Goal: Task Accomplishment & Management: Use online tool/utility

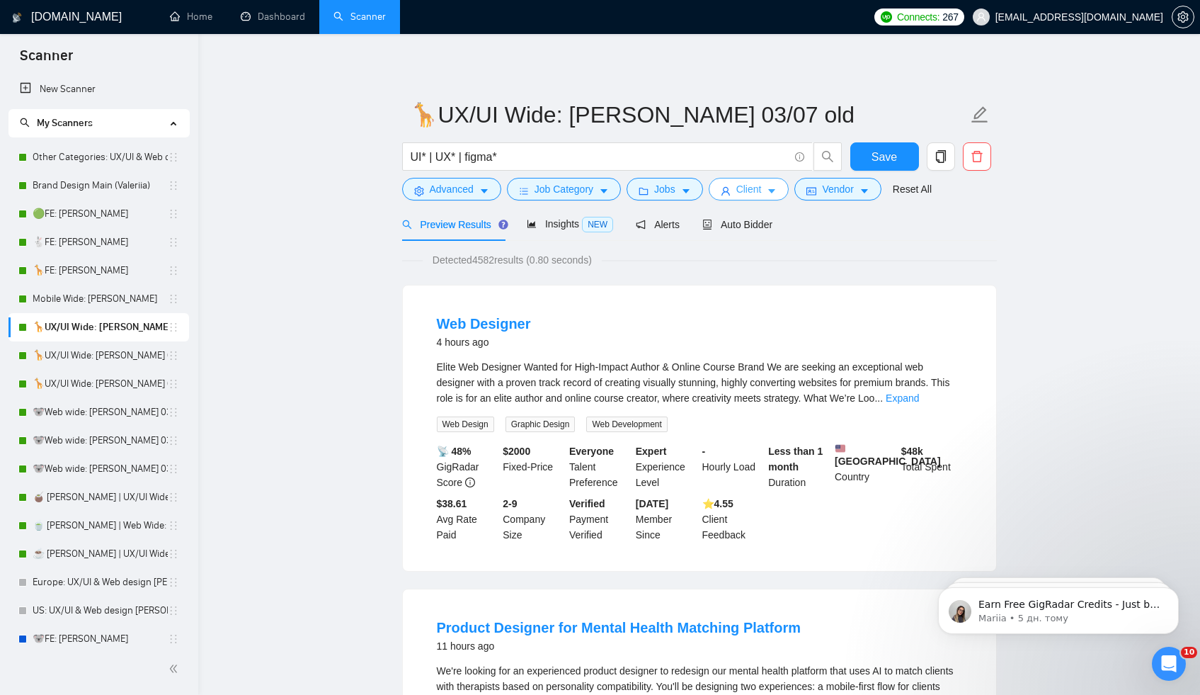
click at [751, 188] on span "Client" at bounding box center [748, 189] width 25 height 16
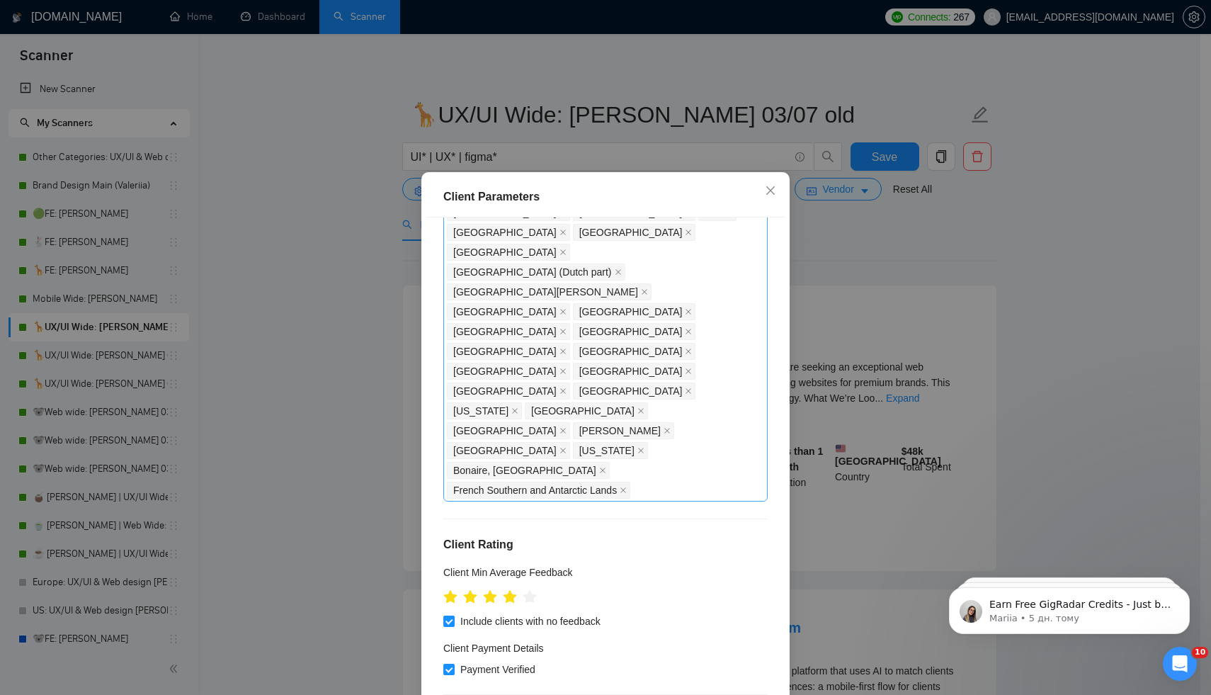
scroll to position [28, 0]
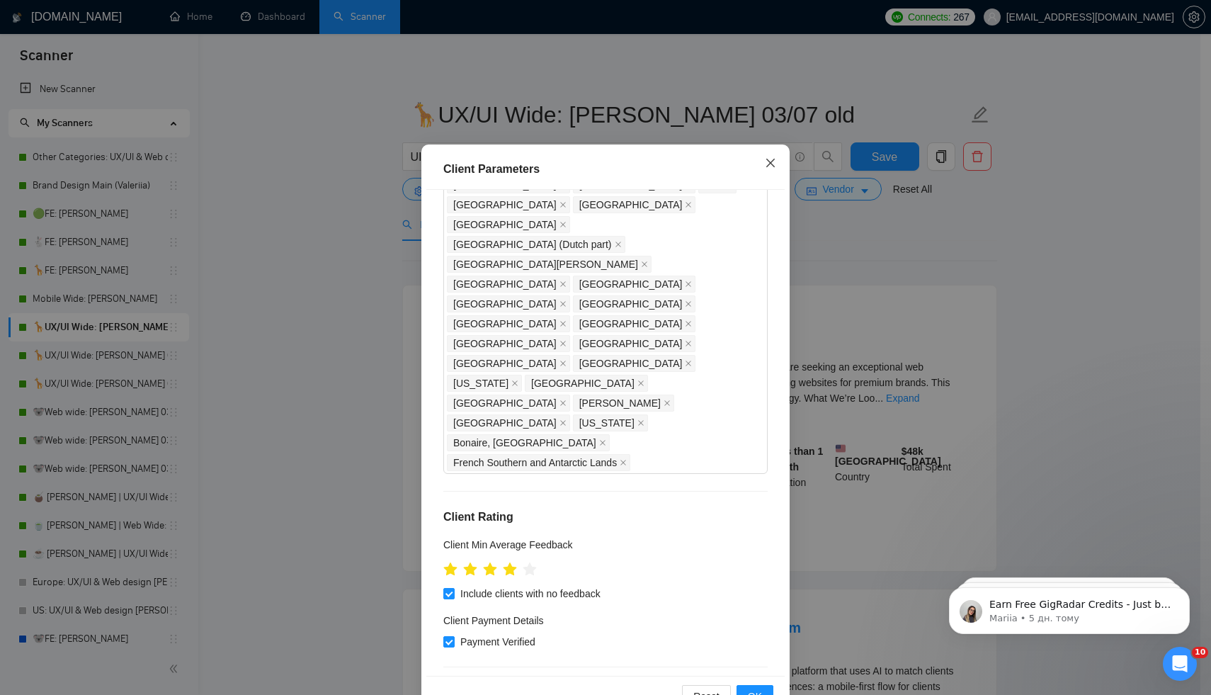
click at [765, 159] on icon "close" at bounding box center [770, 162] width 11 height 11
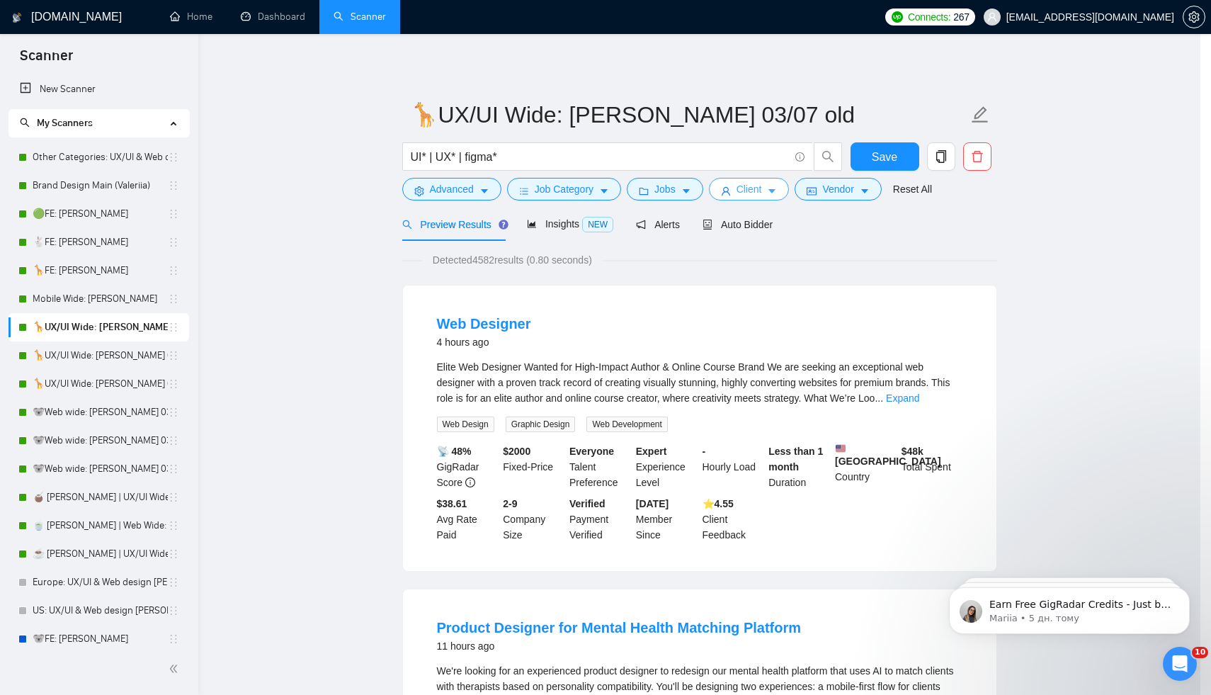
scroll to position [0, 0]
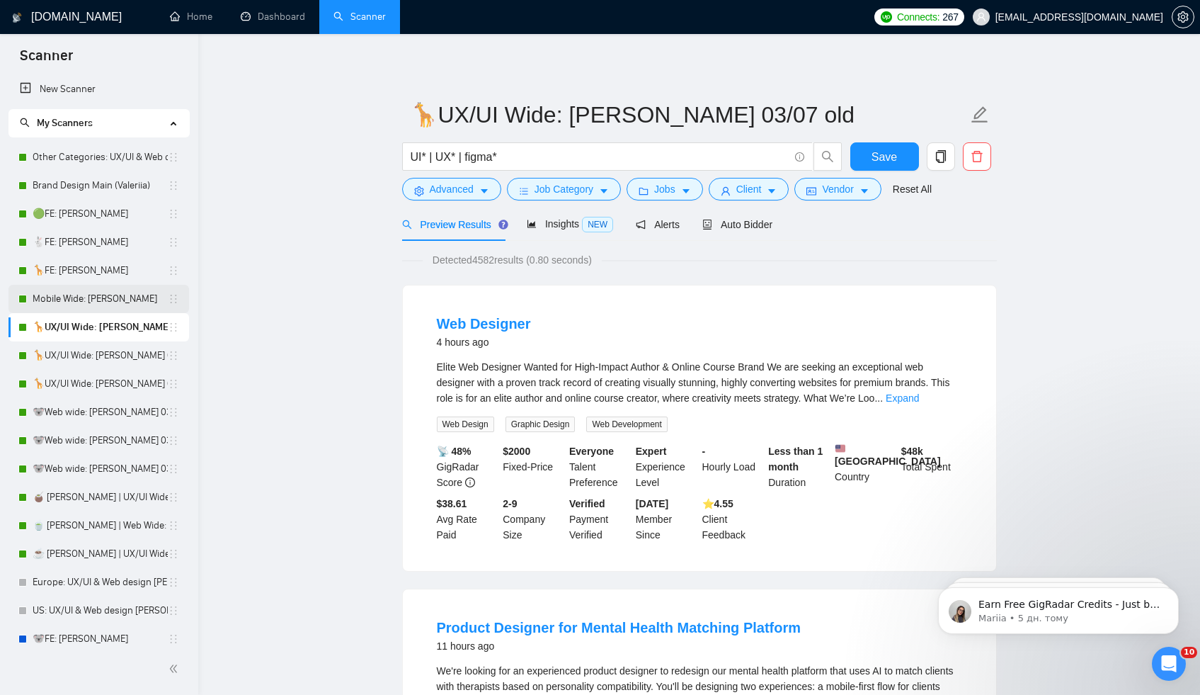
click at [106, 301] on link "Mobile Wide: [PERSON_NAME]" at bounding box center [100, 299] width 135 height 28
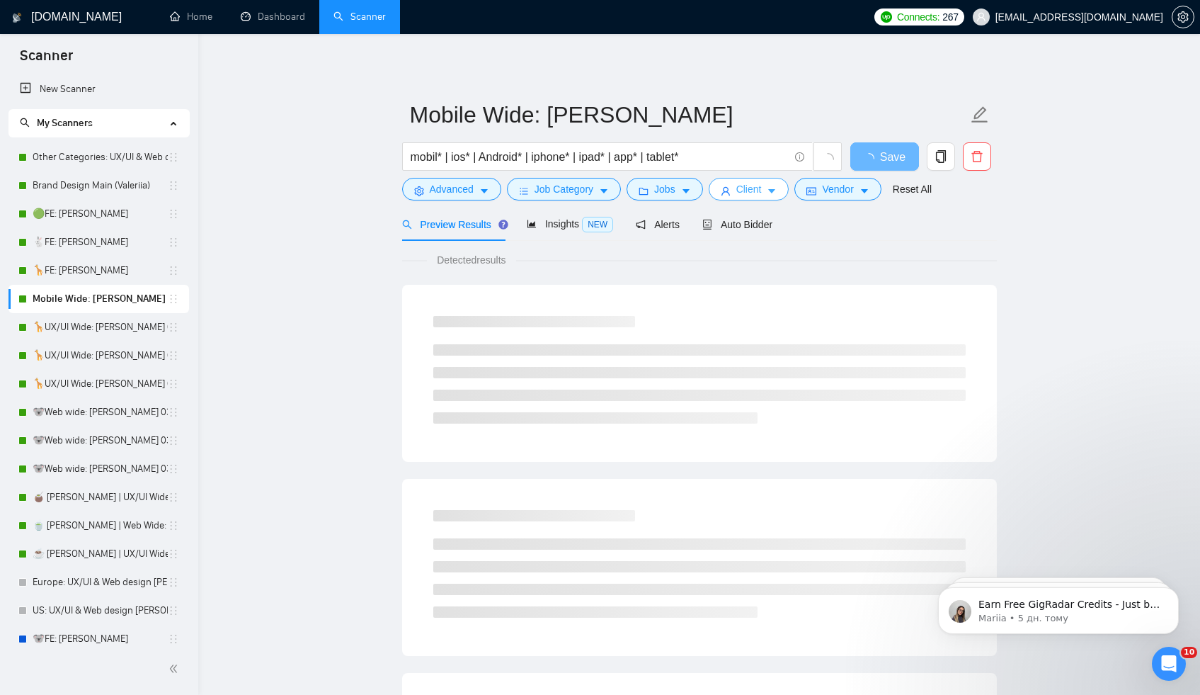
click at [744, 190] on span "Client" at bounding box center [748, 189] width 25 height 16
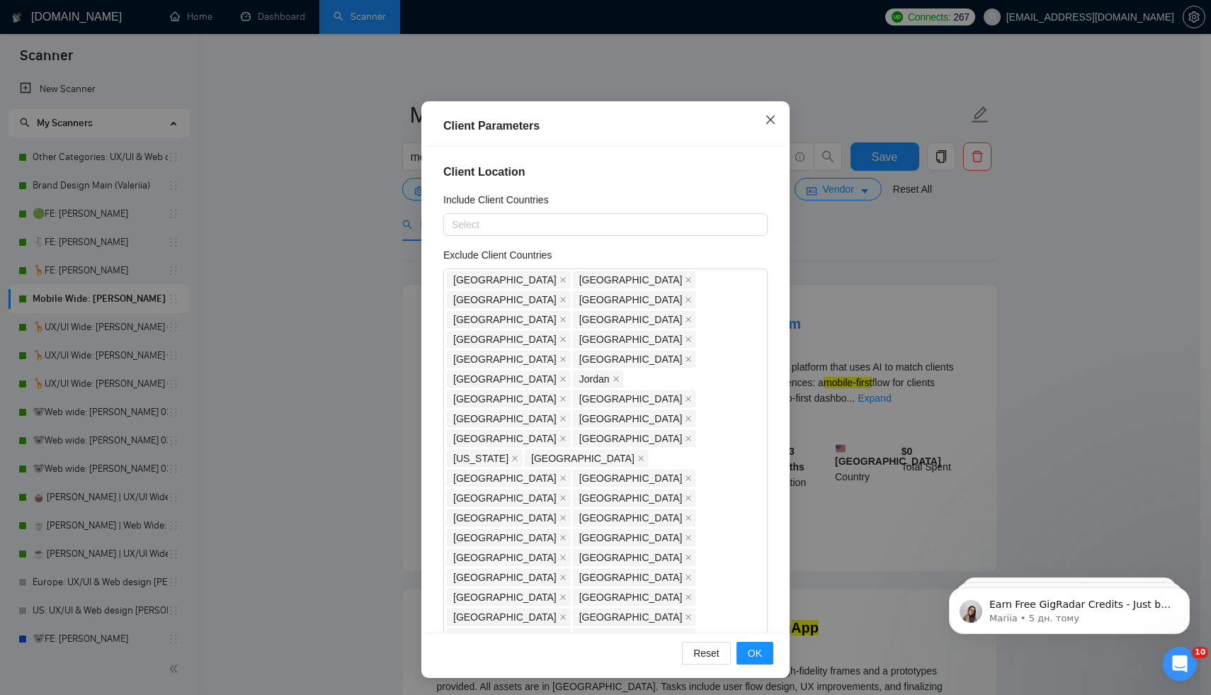
click at [758, 120] on span "Close" at bounding box center [770, 120] width 38 height 38
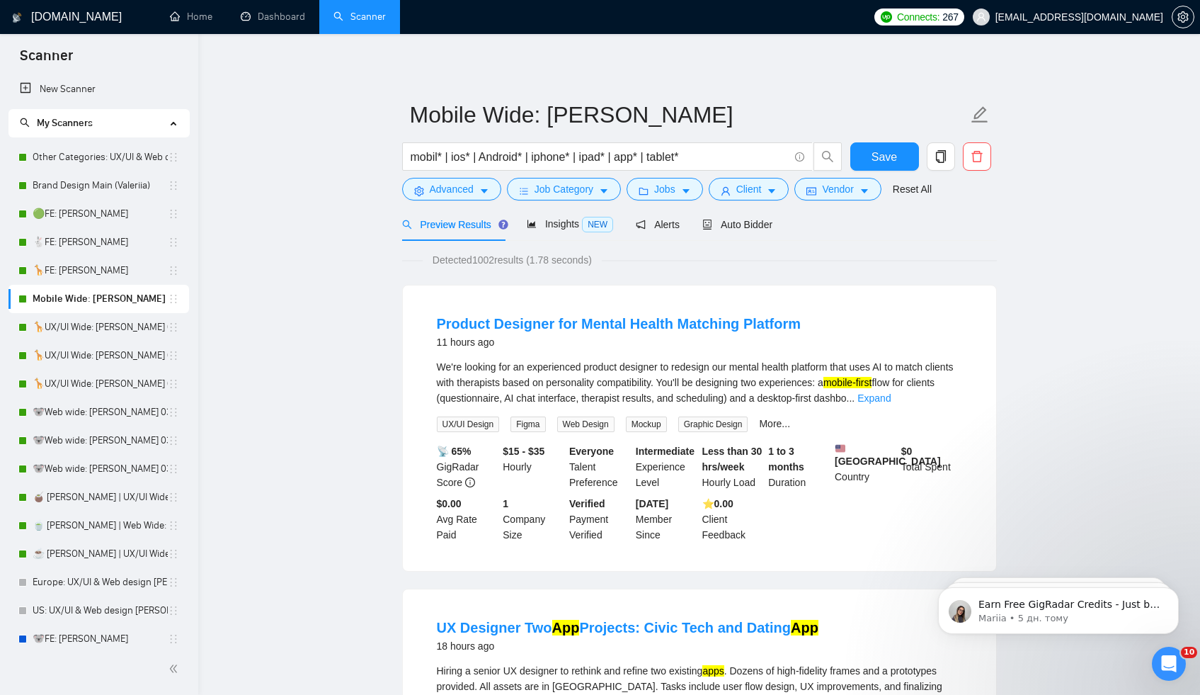
click at [84, 288] on link "Mobile Wide: [PERSON_NAME]" at bounding box center [100, 299] width 135 height 28
click at [86, 268] on link "🦒FE: [PERSON_NAME]" at bounding box center [100, 270] width 135 height 28
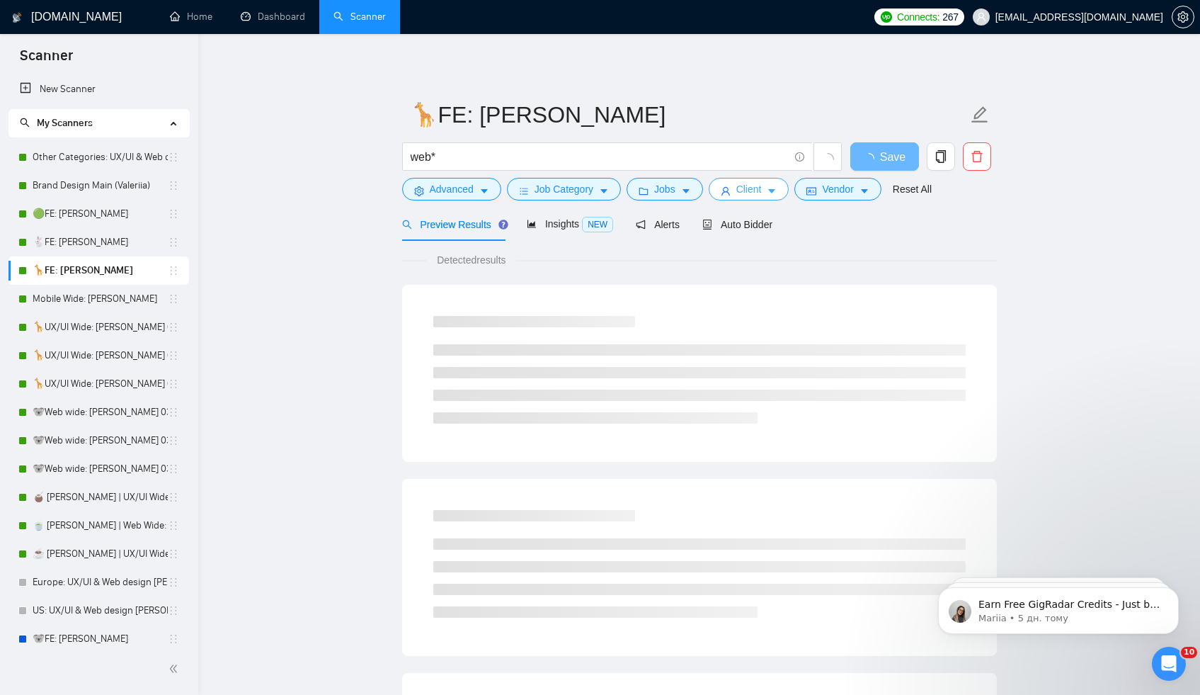
click at [737, 192] on button "Client" at bounding box center [749, 189] width 81 height 23
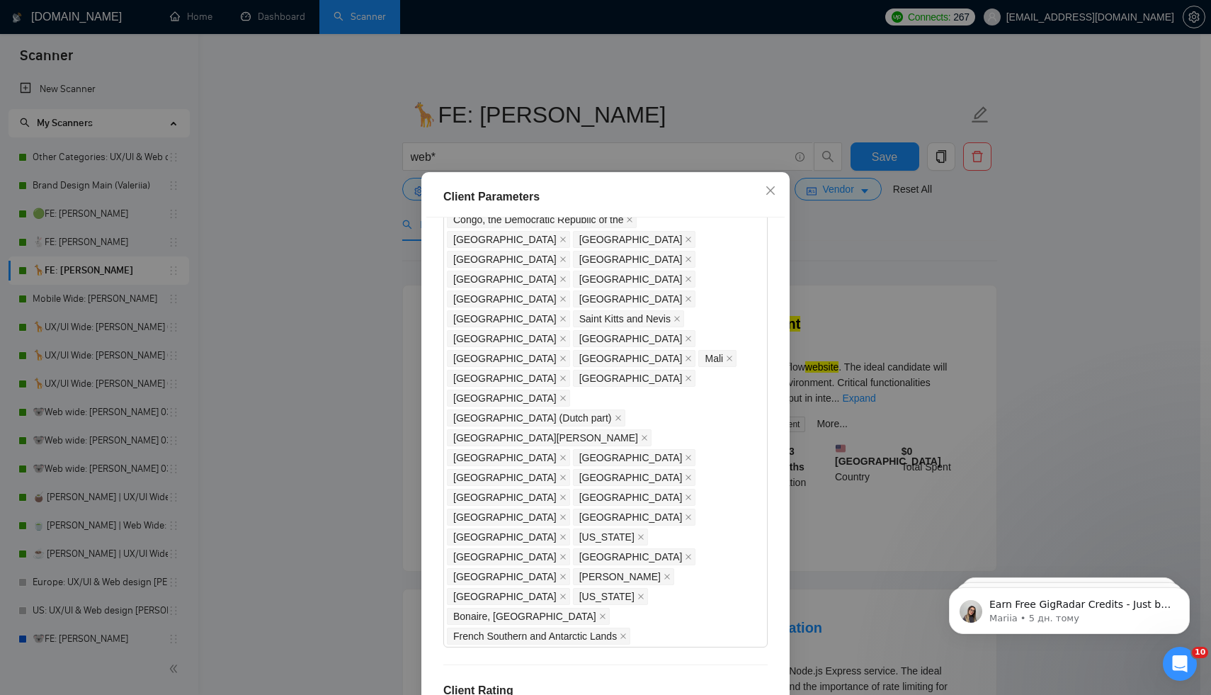
scroll to position [1110, 0]
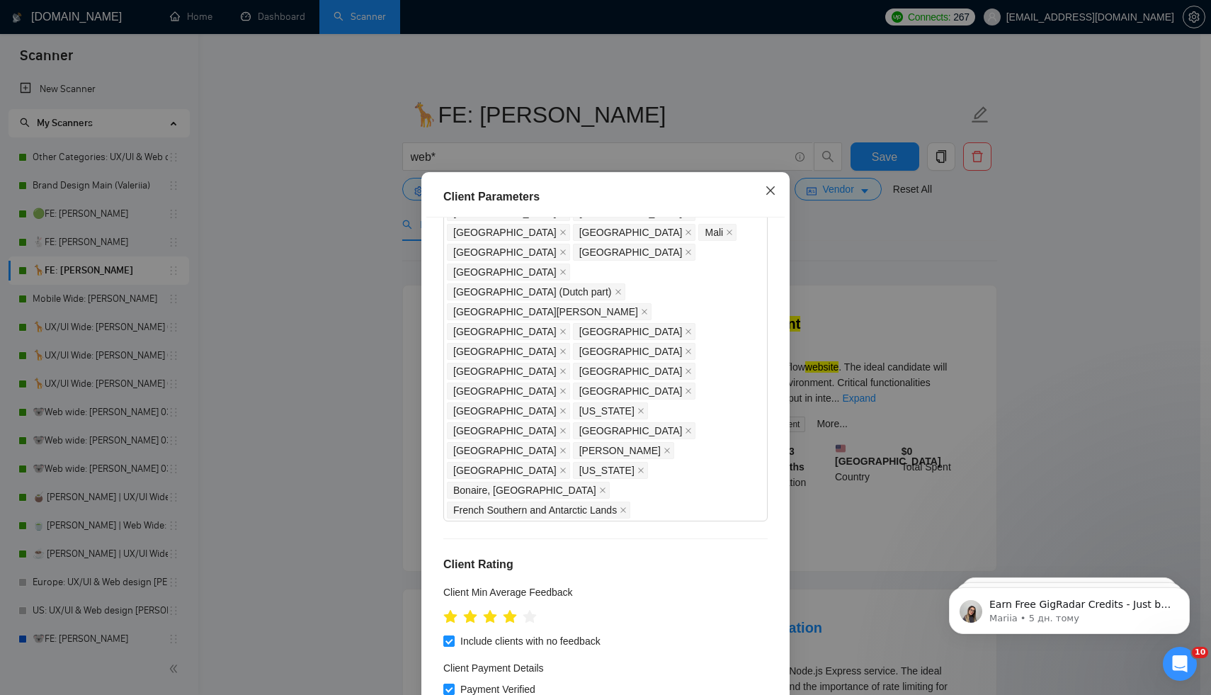
click at [766, 193] on icon "close" at bounding box center [770, 190] width 8 height 8
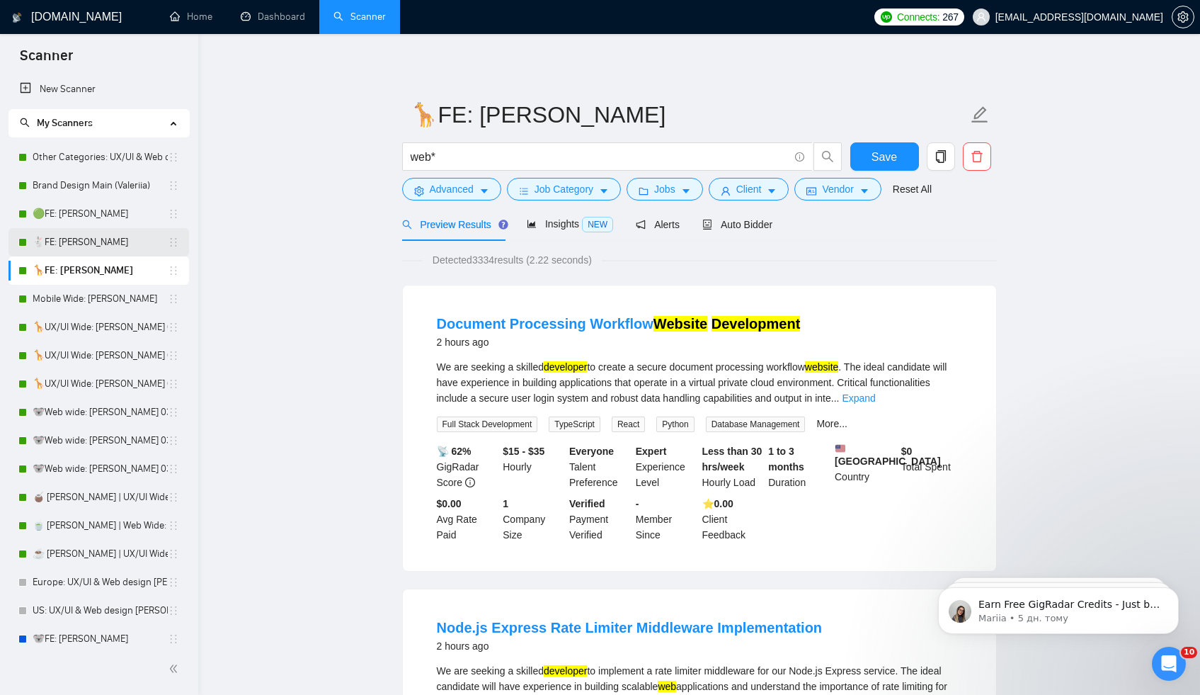
click at [79, 251] on link "🐇FE: [PERSON_NAME]" at bounding box center [100, 242] width 135 height 28
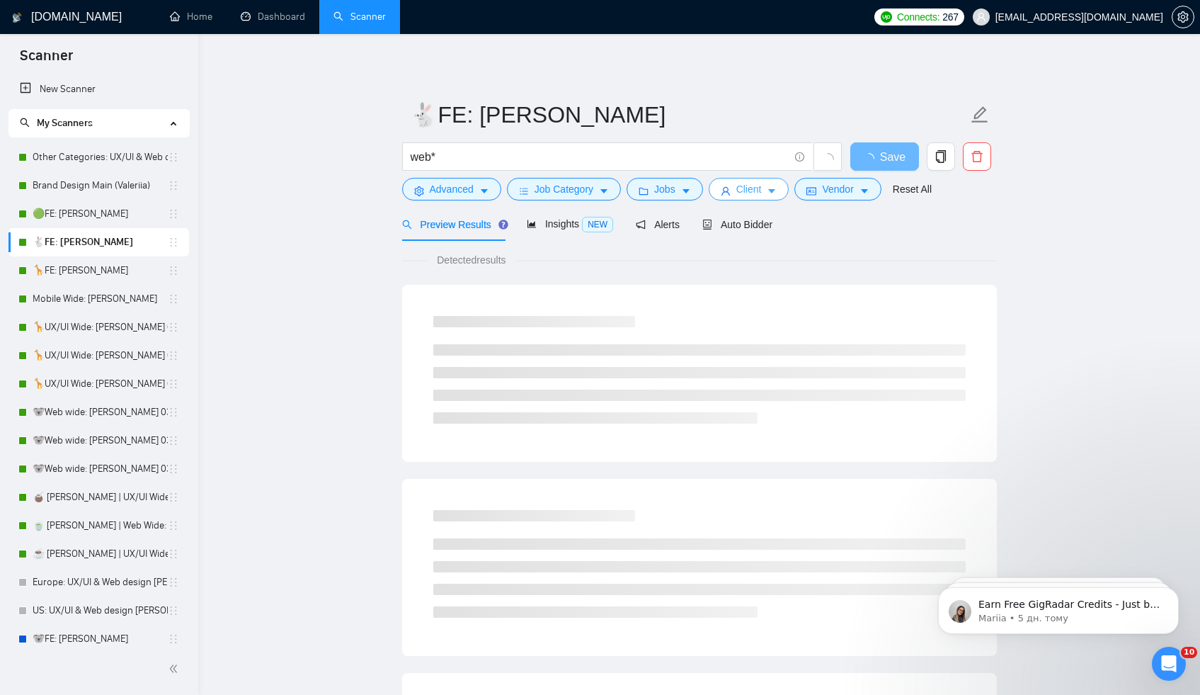
click at [739, 194] on button "Client" at bounding box center [749, 189] width 81 height 23
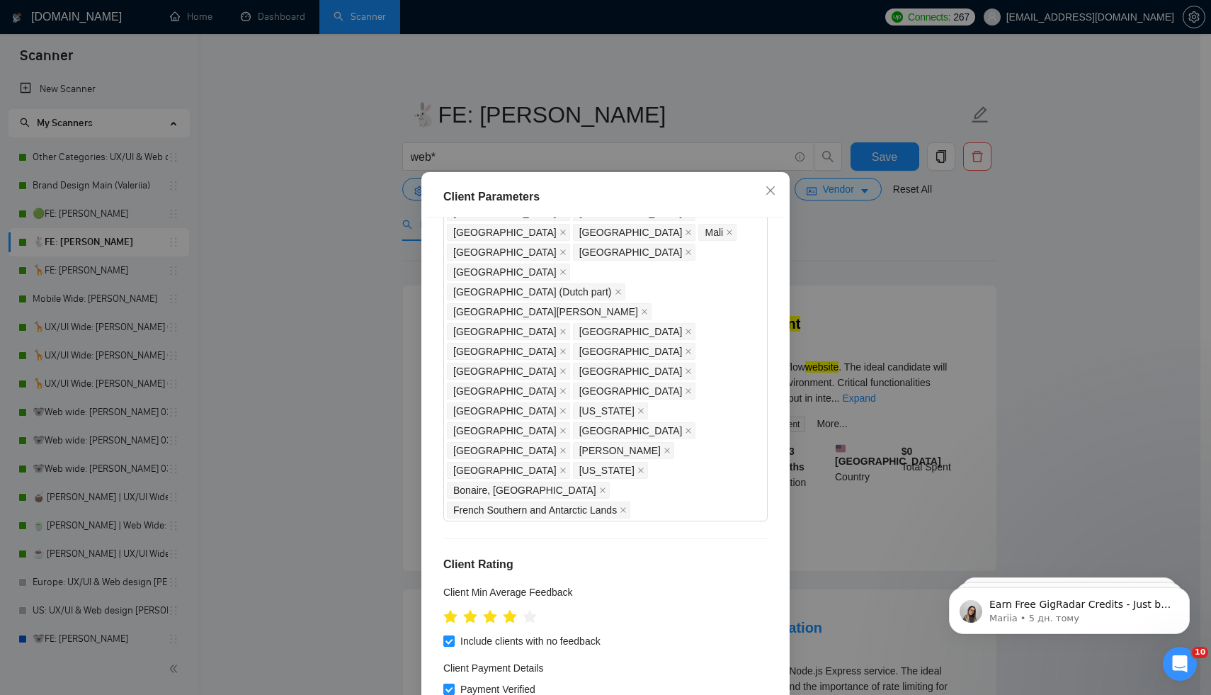
scroll to position [71, 0]
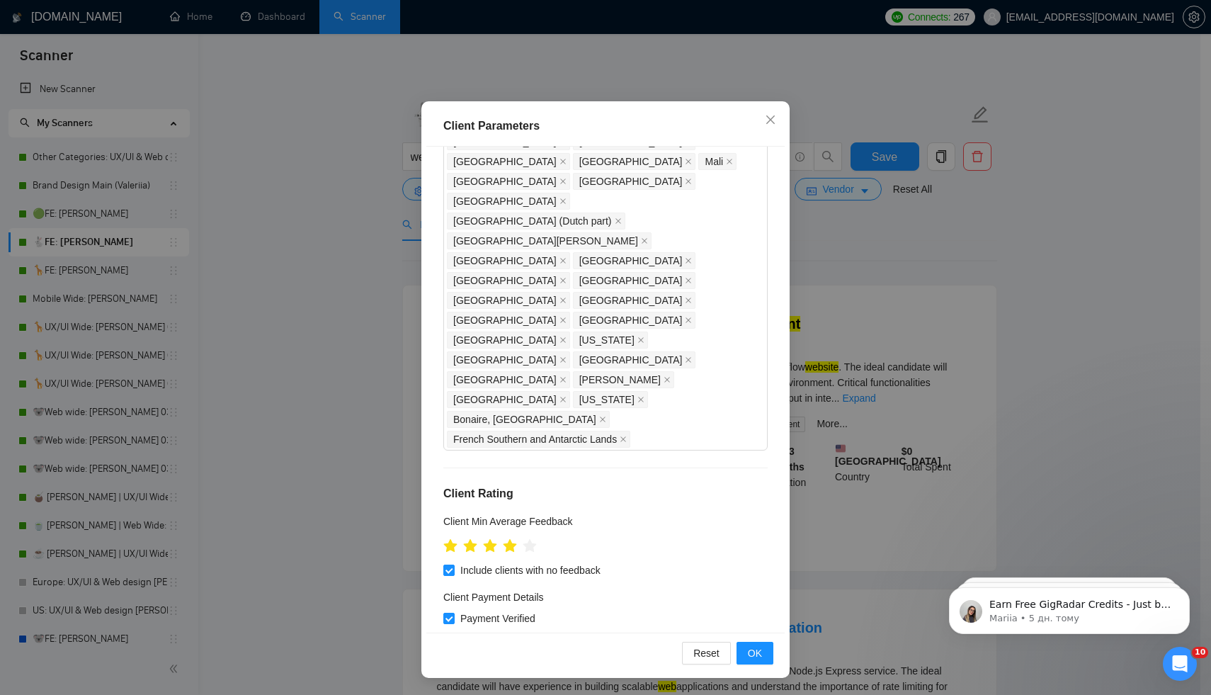
drag, startPoint x: 440, startPoint y: 413, endPoint x: 590, endPoint y: 565, distance: 213.3
click at [591, 566] on div "Client Location Include Client Countries Select Exclude Client Countries [GEOGR…" at bounding box center [605, 390] width 358 height 487
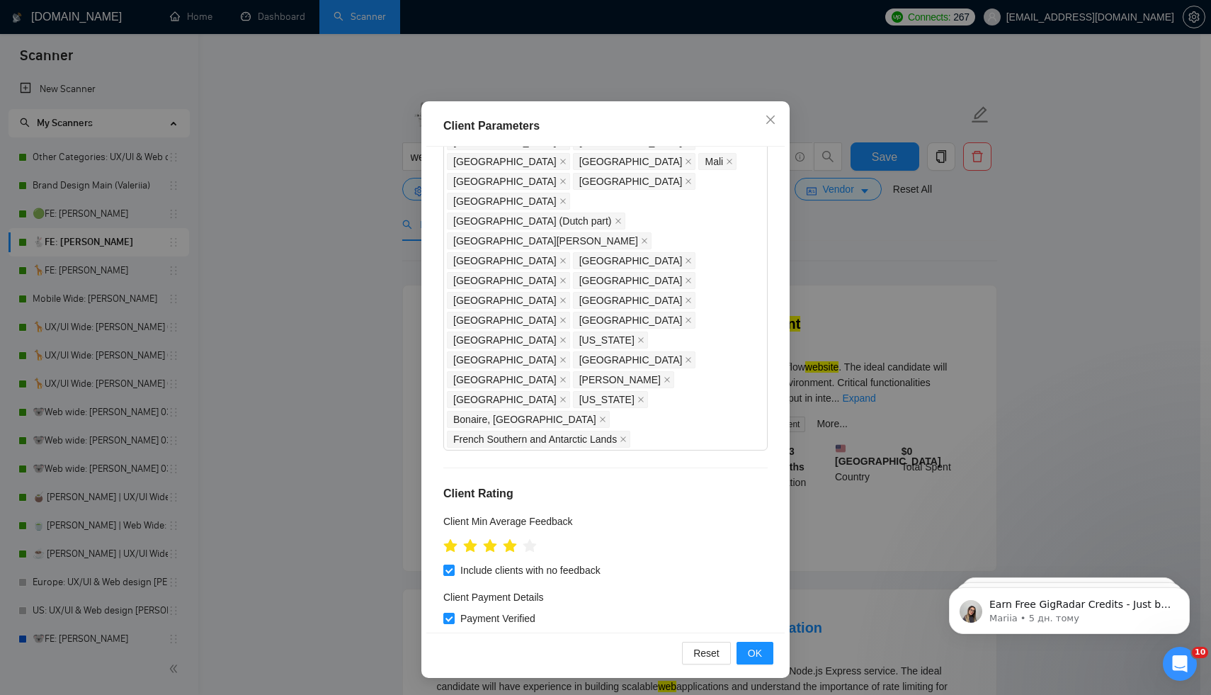
drag, startPoint x: 590, startPoint y: 565, endPoint x: 439, endPoint y: 413, distance: 214.3
click at [439, 413] on div "Client Location Include Client Countries Select Exclude Client Countries [GEOGR…" at bounding box center [605, 390] width 358 height 487
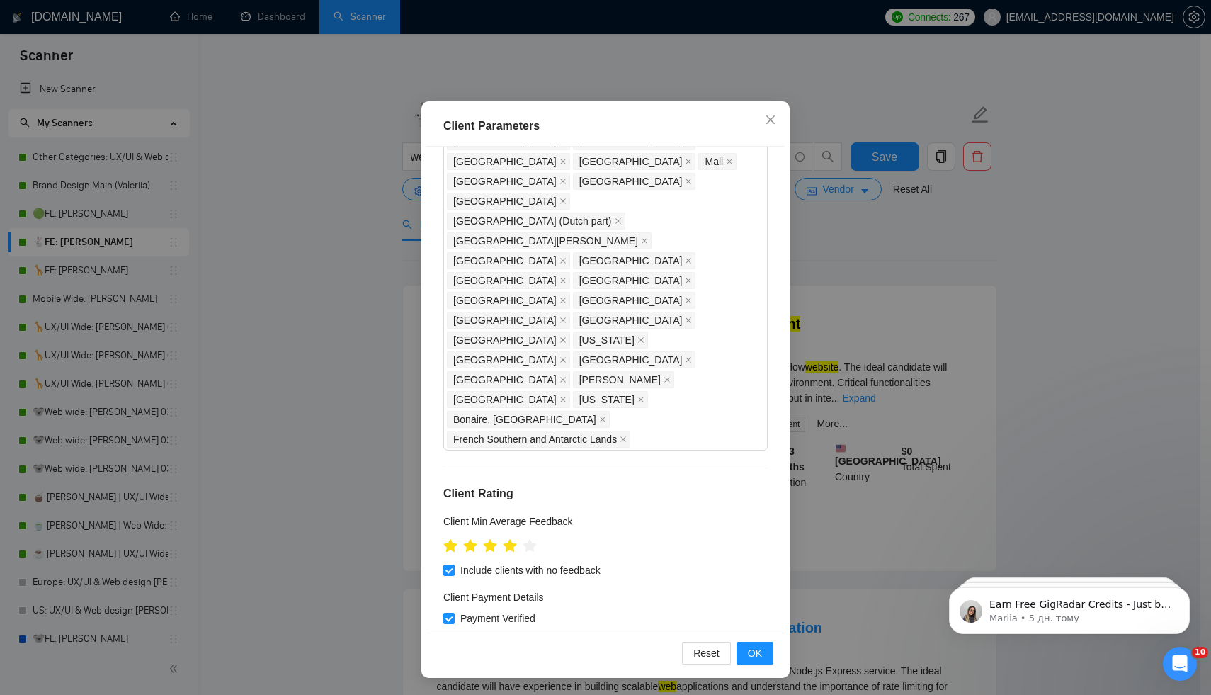
drag, startPoint x: 443, startPoint y: 414, endPoint x: 586, endPoint y: 564, distance: 207.4
click at [586, 564] on div "Client Location Include Client Countries Select Exclude Client Countries [GEOGR…" at bounding box center [605, 390] width 358 height 487
click at [596, 129] on div "Client Parameters" at bounding box center [605, 126] width 324 height 17
click at [502, 125] on div "Client Parameters" at bounding box center [605, 126] width 324 height 17
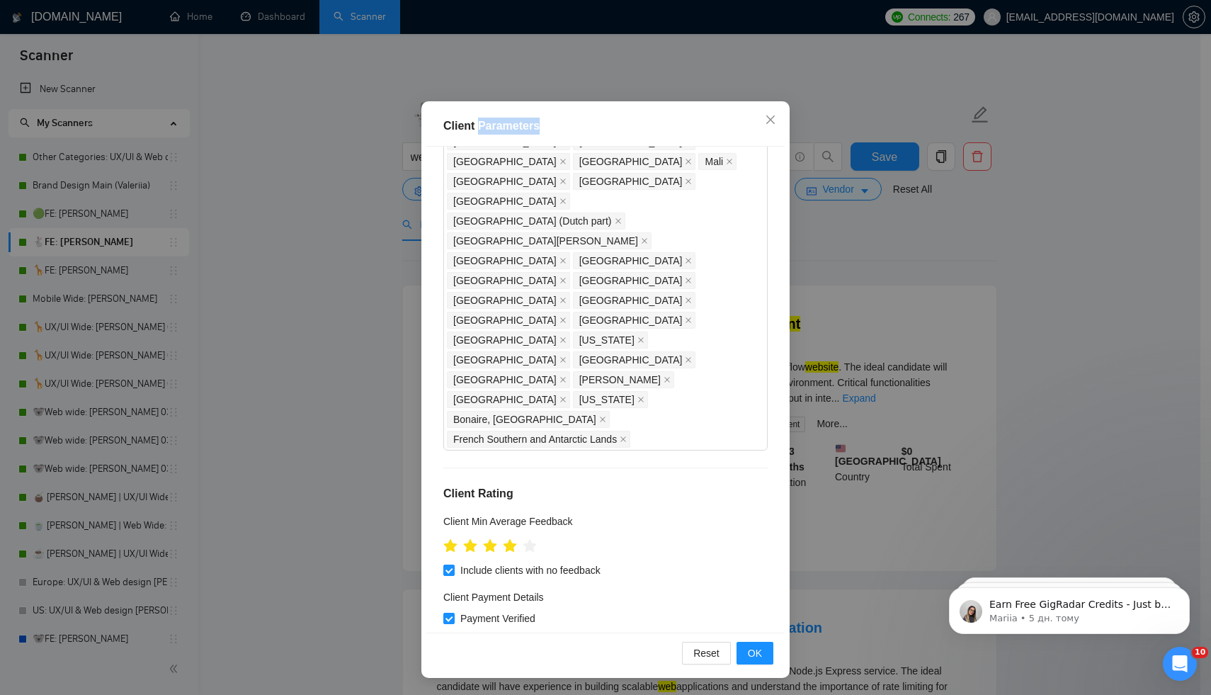
click at [502, 125] on div "Client Parameters" at bounding box center [605, 126] width 324 height 17
click at [521, 126] on div "Client Parameters" at bounding box center [605, 126] width 324 height 17
click at [514, 124] on div "Client Parameters" at bounding box center [605, 126] width 324 height 17
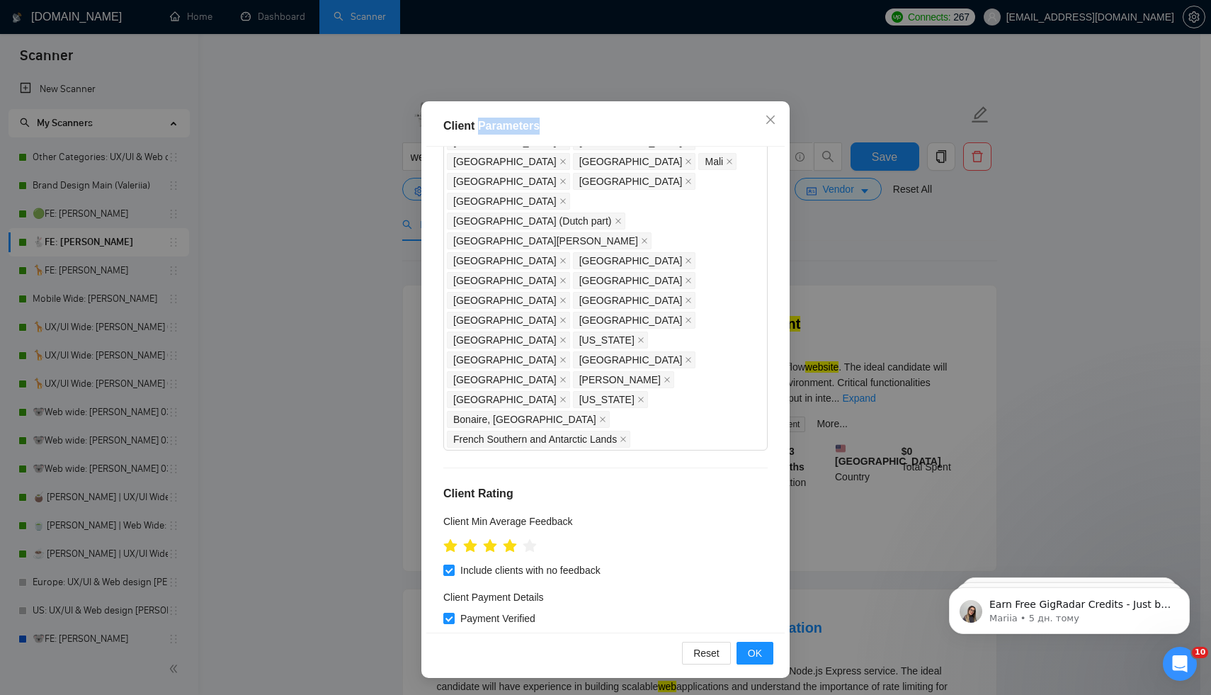
click at [514, 124] on div "Client Parameters" at bounding box center [605, 126] width 324 height 17
click at [516, 125] on div "Client Parameters" at bounding box center [605, 126] width 324 height 17
click at [766, 120] on icon "close" at bounding box center [770, 119] width 11 height 11
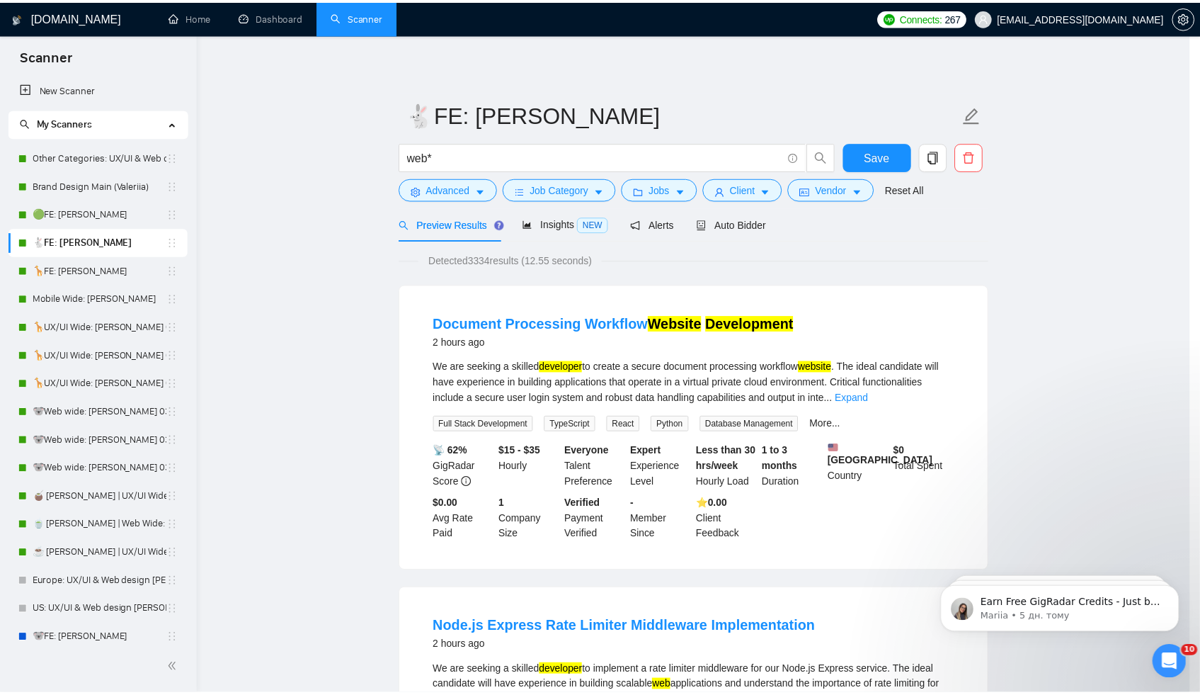
scroll to position [0, 0]
